Goal: Navigation & Orientation: Find specific page/section

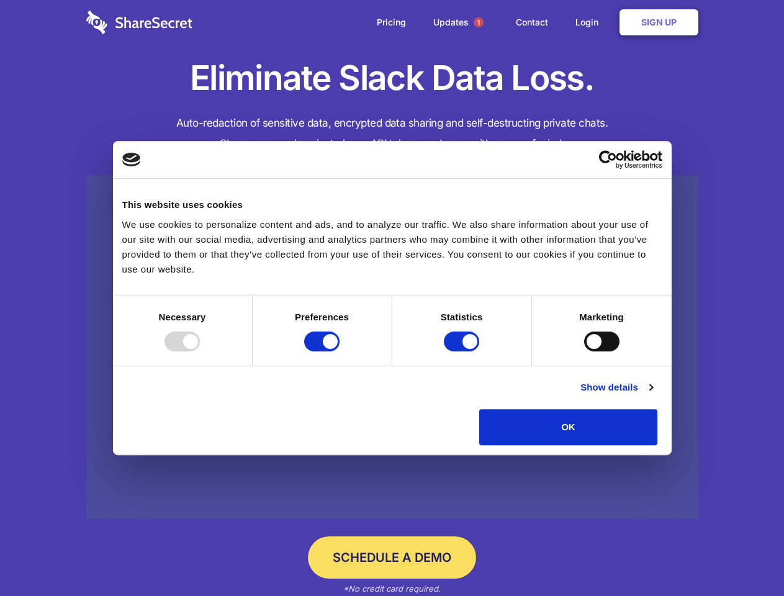
click at [200, 351] on div at bounding box center [181, 341] width 35 height 20
click at [339, 351] on input "Preferences" at bounding box center [321, 341] width 35 height 20
checkbox input "false"
click at [463, 351] on input "Statistics" at bounding box center [461, 341] width 35 height 20
checkbox input "false"
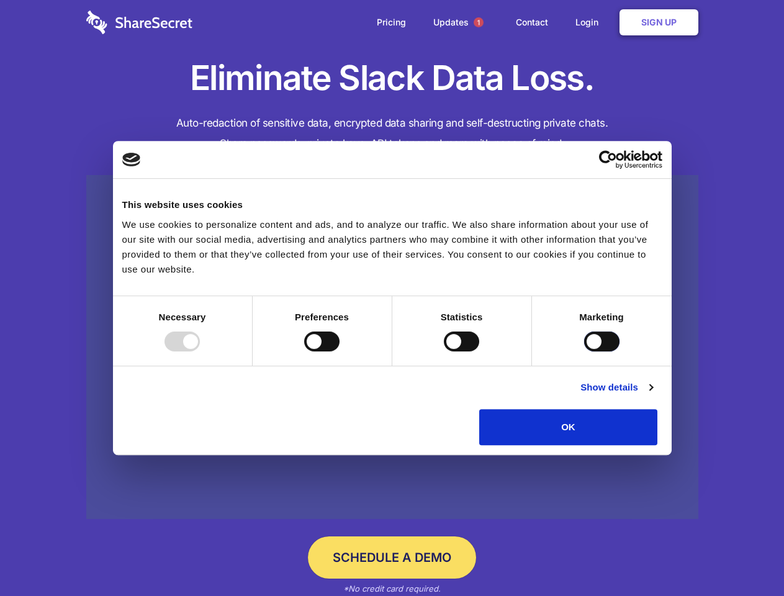
click at [584, 351] on input "Marketing" at bounding box center [601, 341] width 35 height 20
checkbox input "true"
click at [652, 395] on link "Show details" at bounding box center [616, 387] width 72 height 15
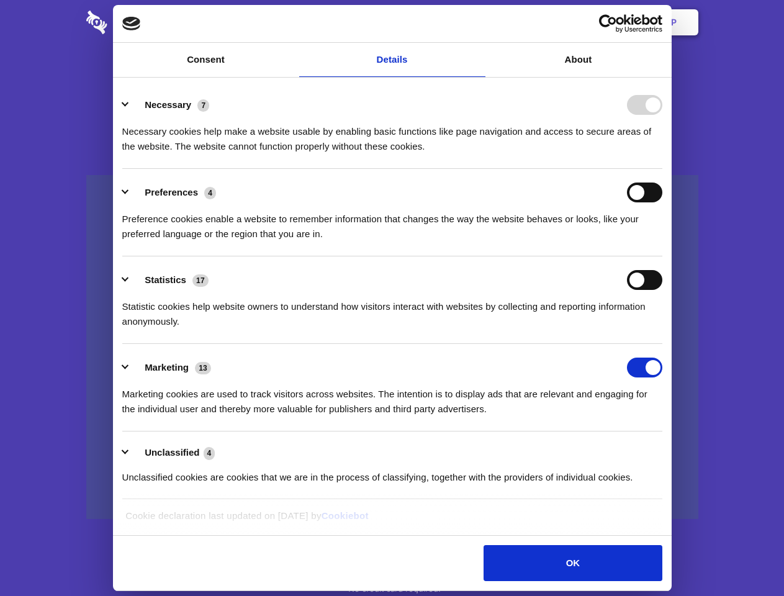
click at [662, 169] on li "Necessary 7 Necessary cookies help make a website usable by enabling basic func…" at bounding box center [392, 124] width 540 height 87
click at [478, 22] on span "1" at bounding box center [478, 22] width 10 height 10
